Goal: Transaction & Acquisition: Download file/media

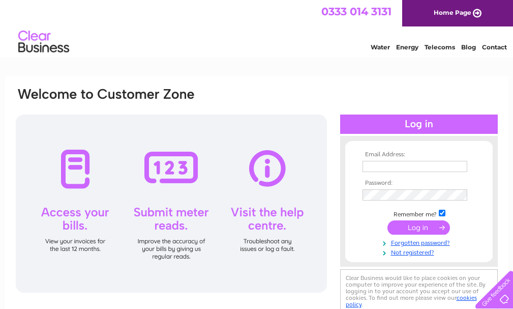
type input "prudhoemot@hotmail.co.uk"
click at [419, 226] on input "submit" at bounding box center [418, 227] width 63 height 14
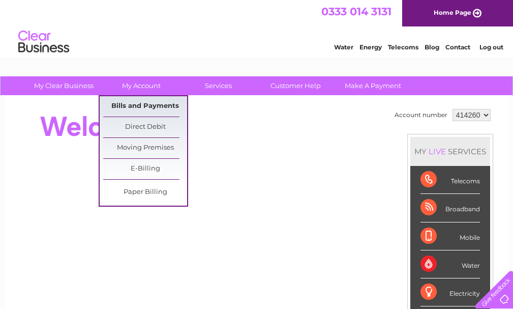
click at [133, 102] on link "Bills and Payments" at bounding box center [145, 106] width 84 height 20
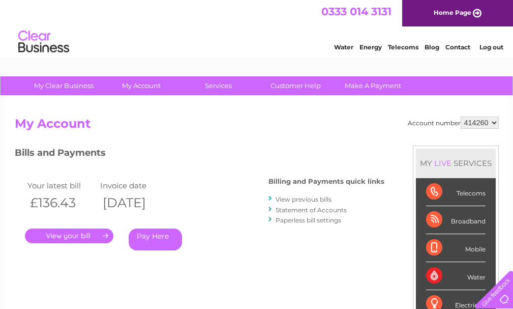
click at [85, 234] on link "." at bounding box center [69, 235] width 88 height 15
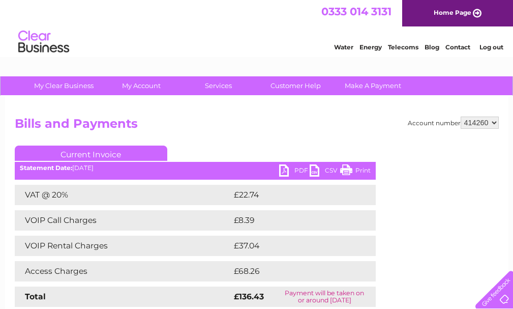
click at [284, 172] on link "PDF" at bounding box center [294, 171] width 30 height 15
